Goal: Communication & Community: Answer question/provide support

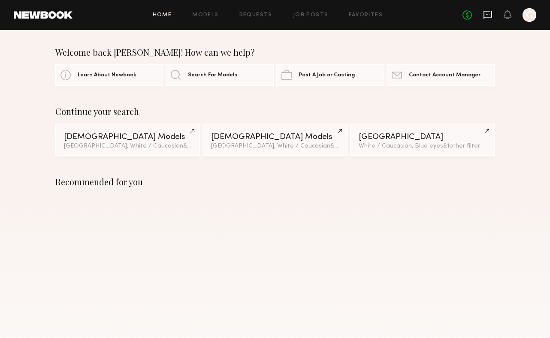
click at [488, 18] on icon at bounding box center [487, 14] width 9 height 9
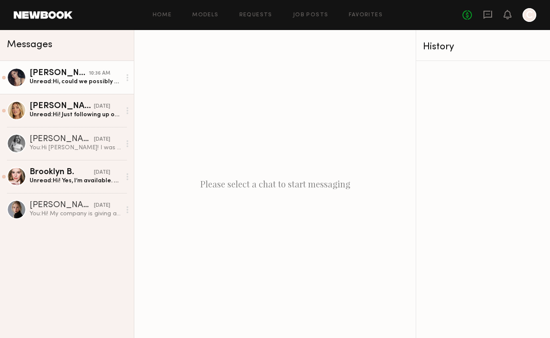
click at [93, 80] on div "Unread: Hi, could we possibly make 11-3 work? I have a business dinner at 6:30 …" at bounding box center [75, 82] width 91 height 8
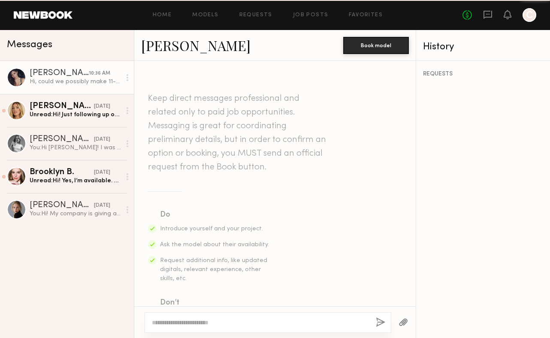
scroll to position [425, 0]
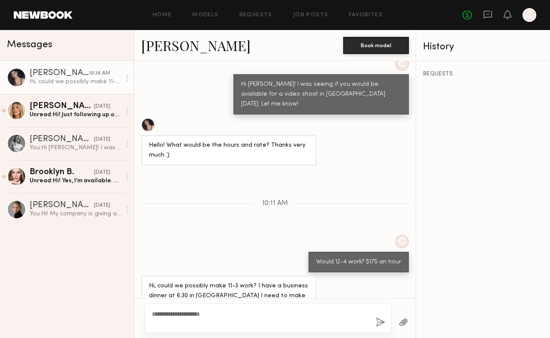
type textarea "**********"
click at [382, 328] on button "button" at bounding box center [380, 323] width 9 height 11
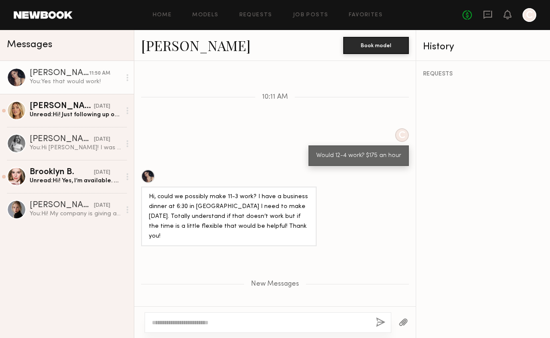
click at [227, 194] on div "Hi, could we possibly make 11-3 work? I have a business dinner at 6:30 in West …" at bounding box center [229, 216] width 160 height 49
click at [168, 41] on link "Aarika W." at bounding box center [195, 45] width 109 height 18
